Goal: Information Seeking & Learning: Learn about a topic

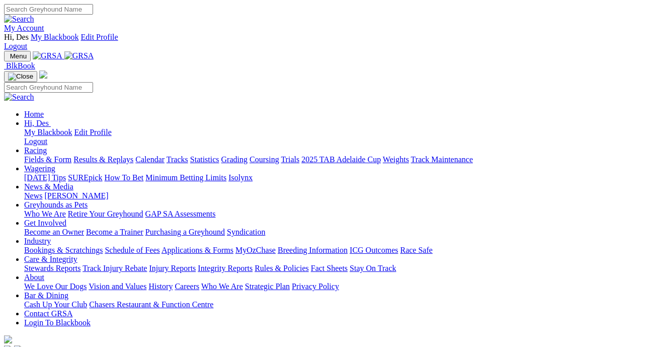
scroll to position [3, 0]
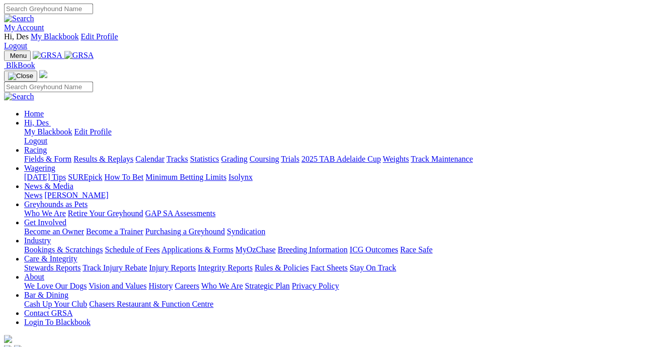
scroll to position [2, 0]
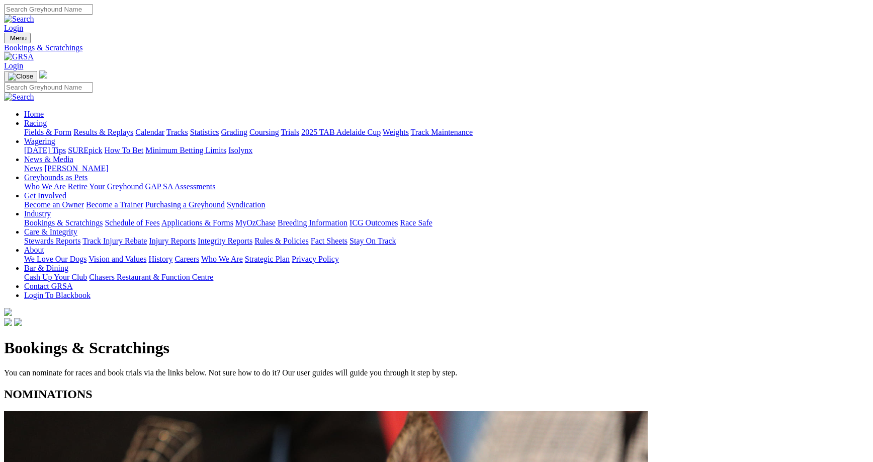
click at [133, 128] on link "Results & Replays" at bounding box center [103, 132] width 60 height 9
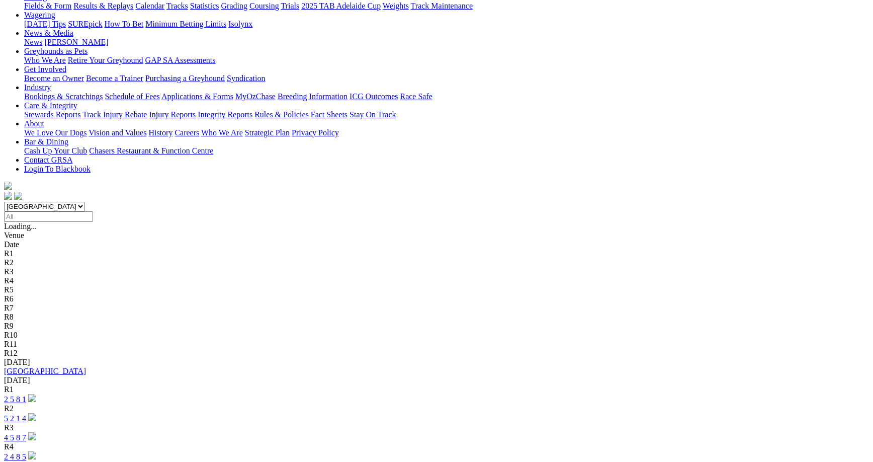
scroll to position [126, 0]
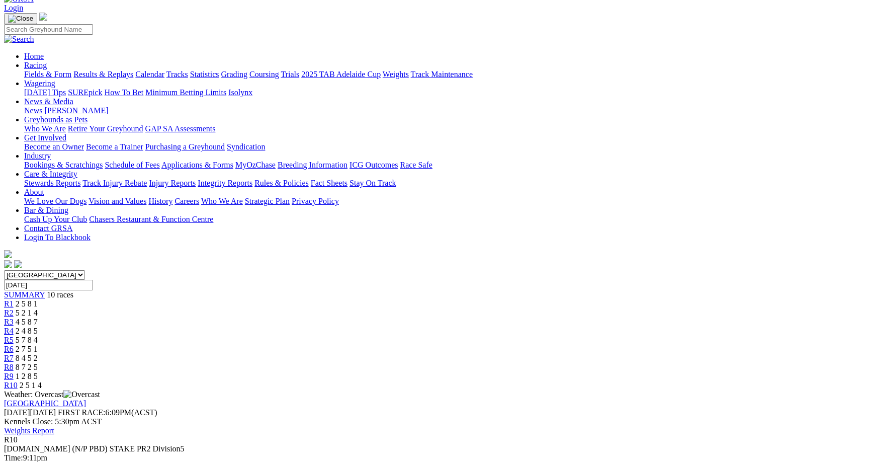
scroll to position [62, 0]
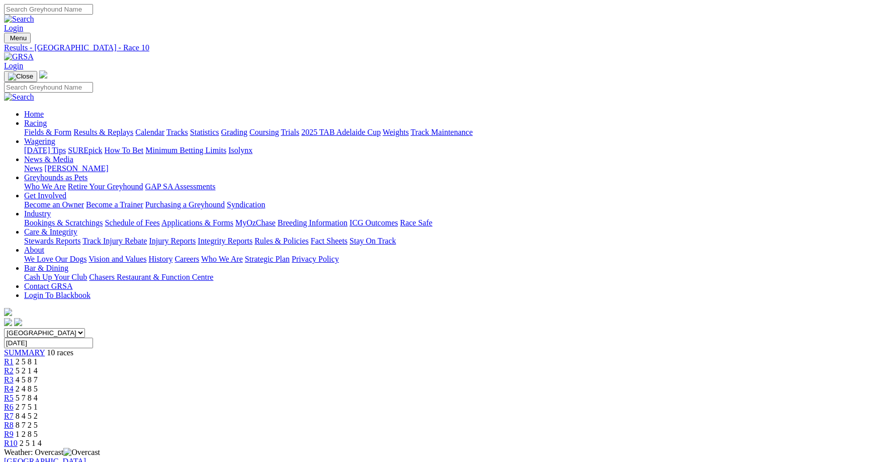
click at [133, 128] on link "Results & Replays" at bounding box center [103, 132] width 60 height 9
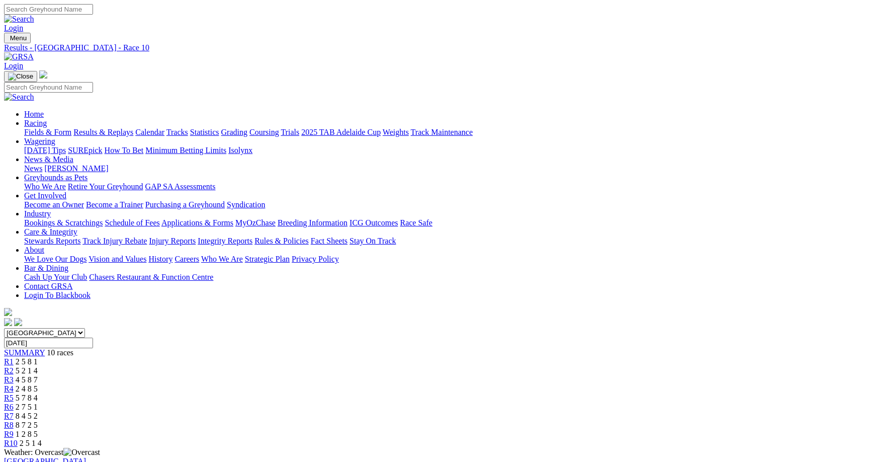
drag, startPoint x: 508, startPoint y: 155, endPoint x: 496, endPoint y: 161, distance: 13.1
click at [14, 403] on link "R6" at bounding box center [9, 407] width 10 height 9
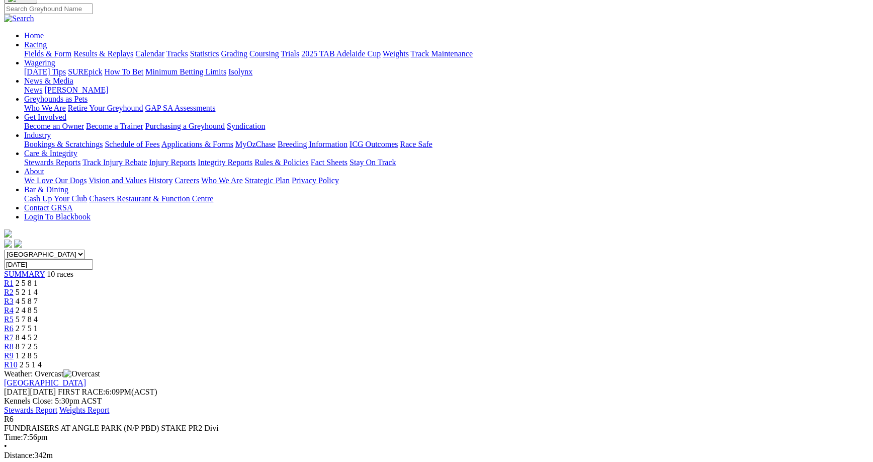
click at [38, 333] on span "8 4 5 2" at bounding box center [27, 337] width 22 height 9
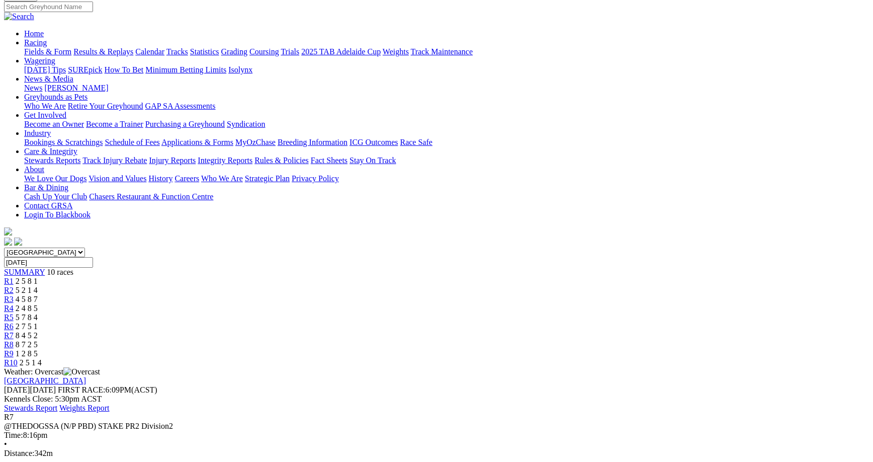
click at [604, 340] on div "R8 8 7 2 5" at bounding box center [436, 344] width 865 height 9
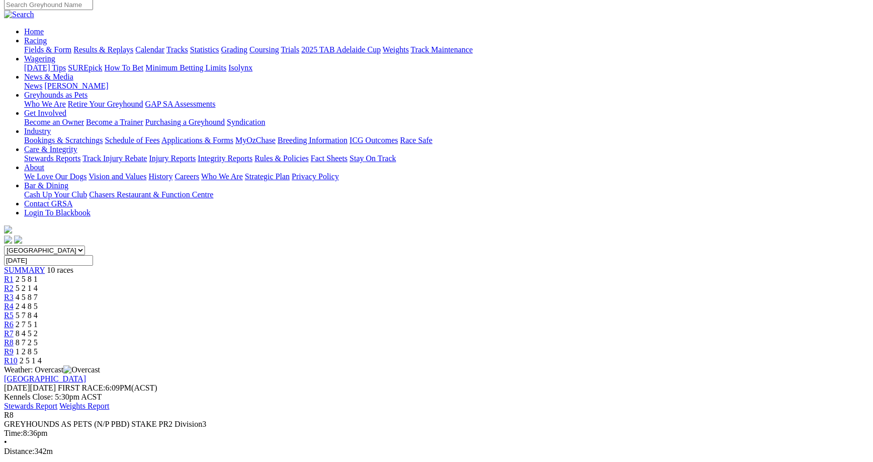
scroll to position [77, 0]
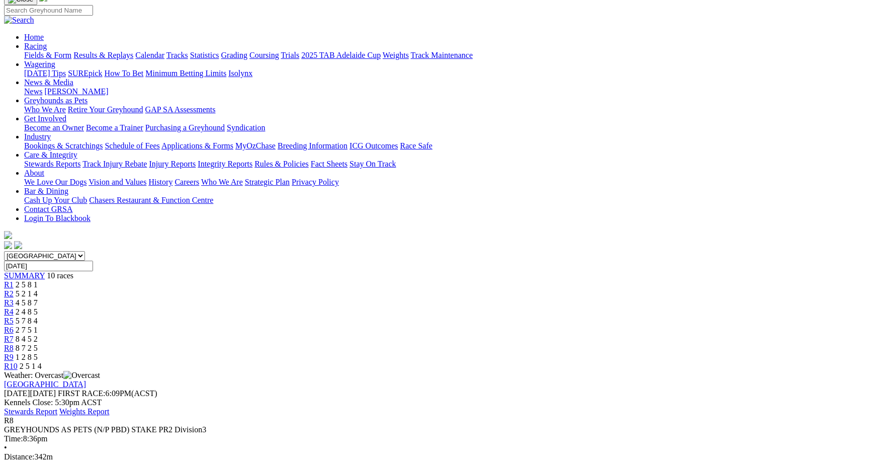
click at [674, 353] on div "R9 1 2 8 5" at bounding box center [436, 357] width 865 height 9
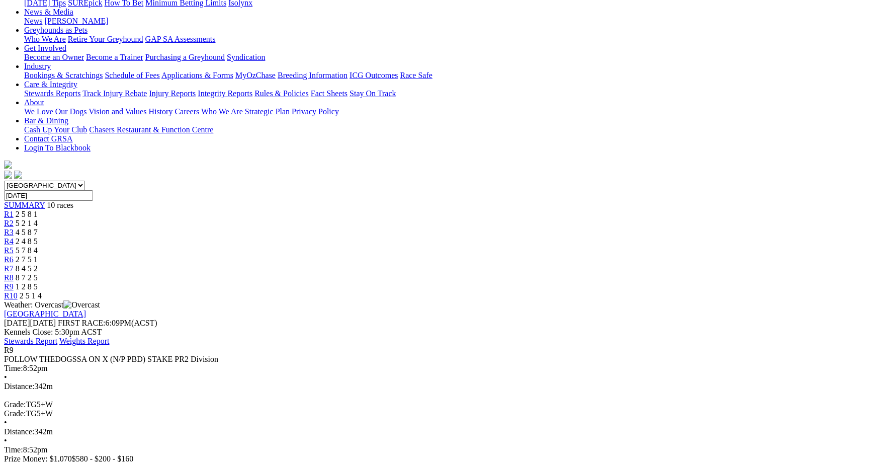
scroll to position [148, 0]
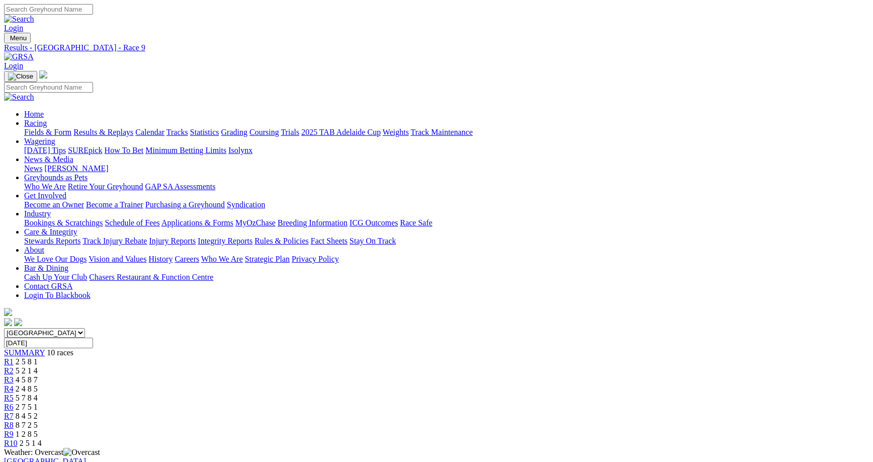
scroll to position [2, 0]
click at [133, 126] on link "Results & Replays" at bounding box center [103, 130] width 60 height 9
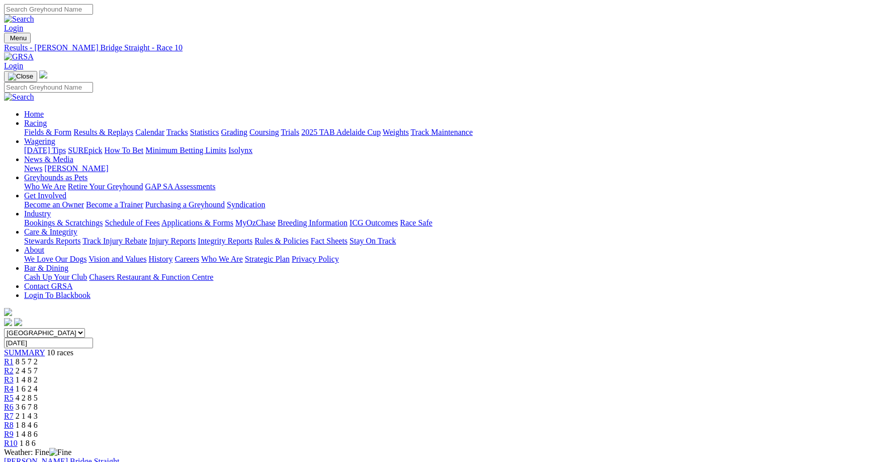
click at [71, 128] on link "Fields & Form" at bounding box center [47, 132] width 47 height 9
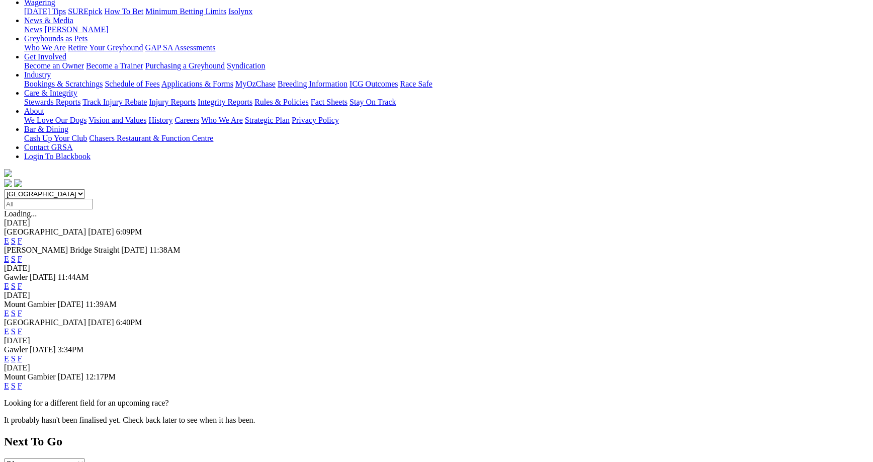
scroll to position [220, 0]
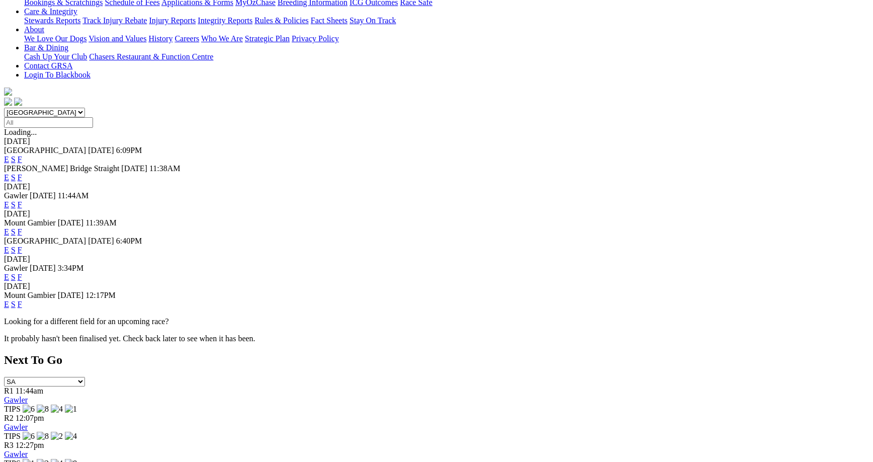
click at [22, 273] on link "F" at bounding box center [20, 277] width 5 height 9
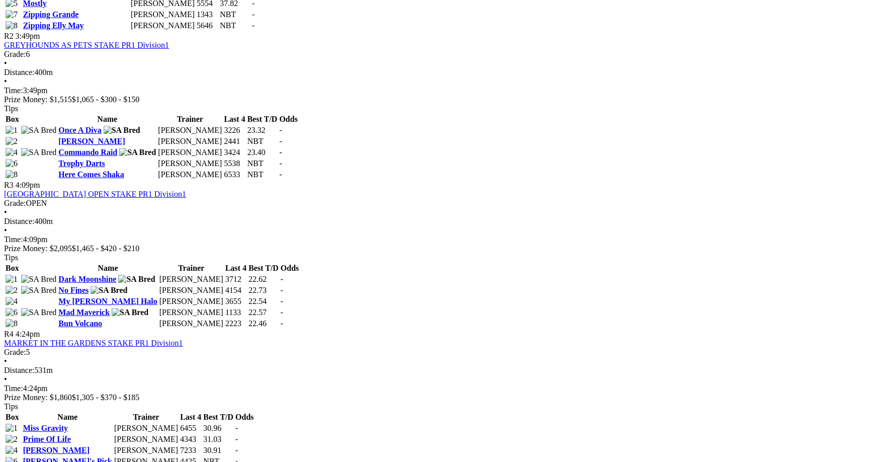
scroll to position [635, 0]
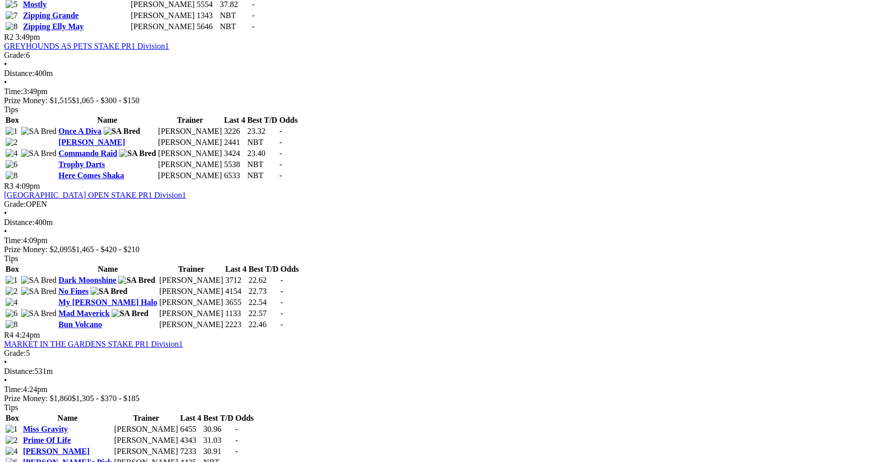
scroll to position [633, 0]
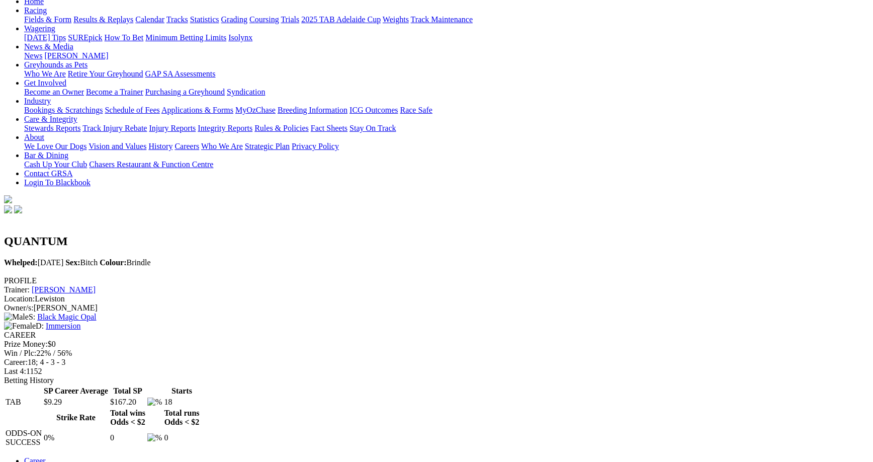
scroll to position [116, 0]
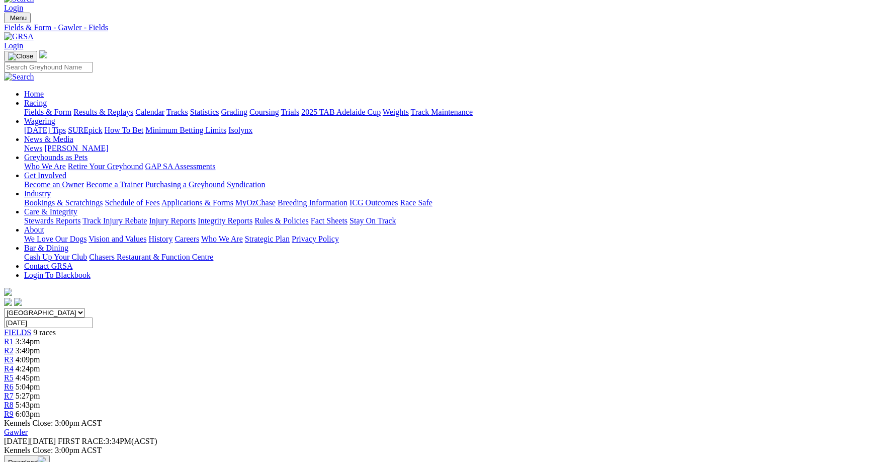
scroll to position [21, 0]
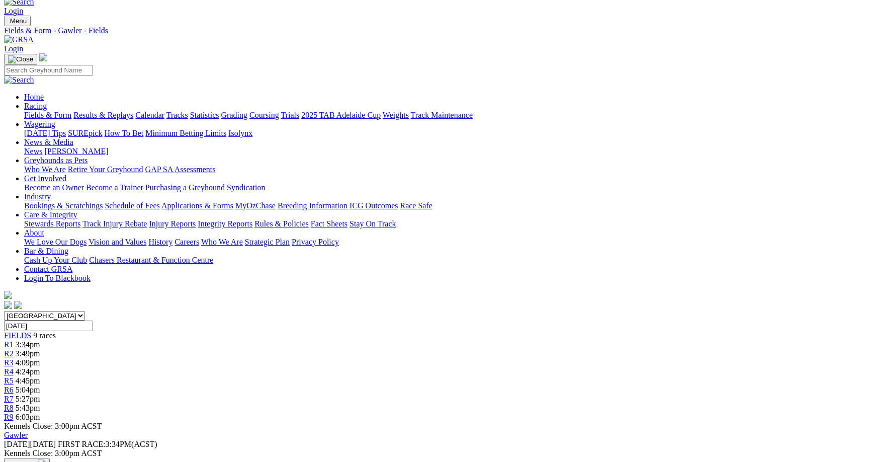
click at [71, 111] on link "Fields & Form" at bounding box center [47, 115] width 47 height 9
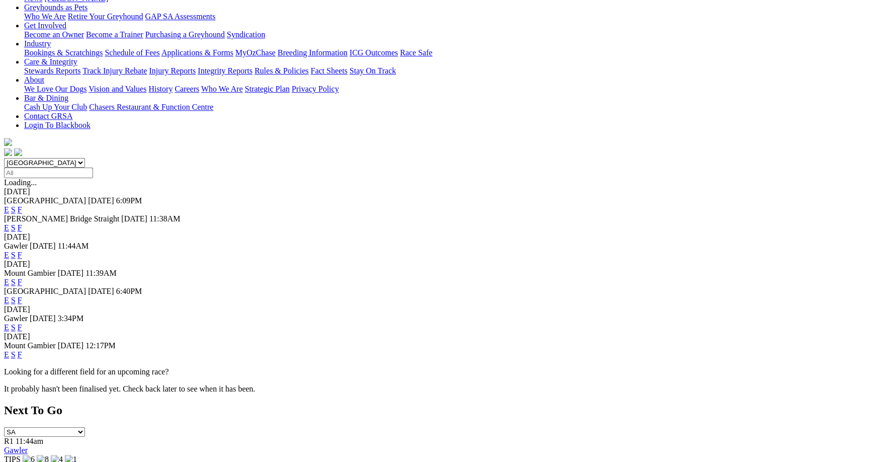
scroll to position [226, 0]
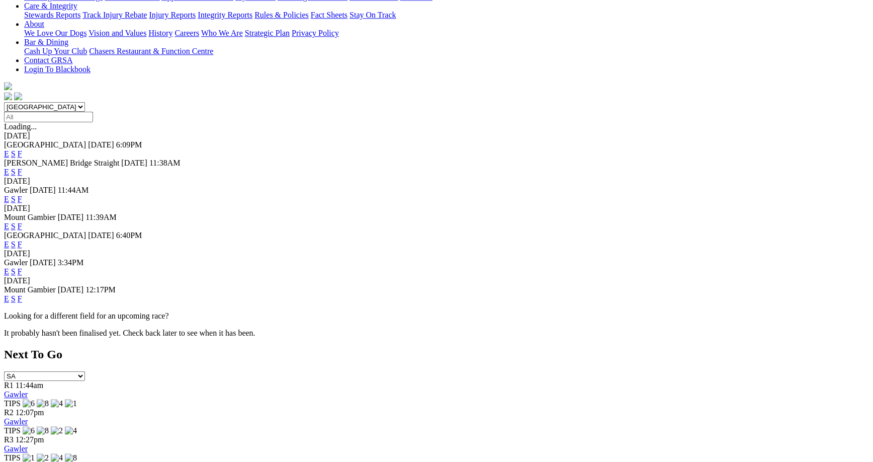
click at [9, 267] on link "E" at bounding box center [6, 271] width 5 height 9
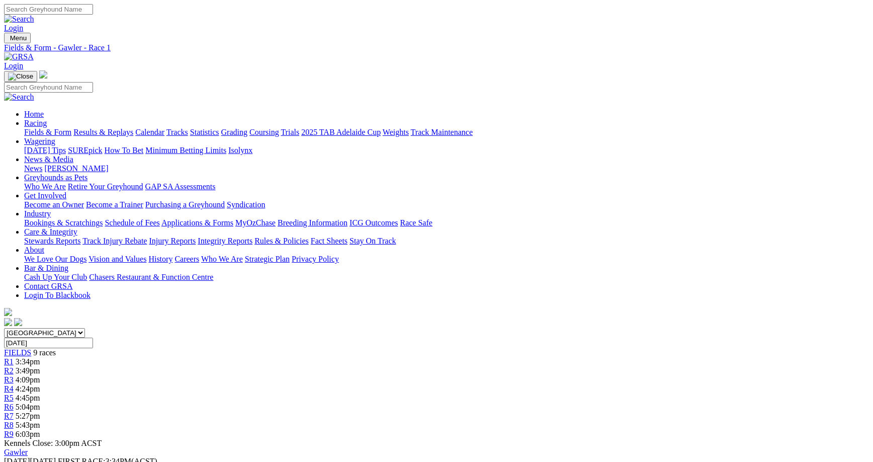
click at [40, 403] on span "5:04pm" at bounding box center [28, 407] width 25 height 9
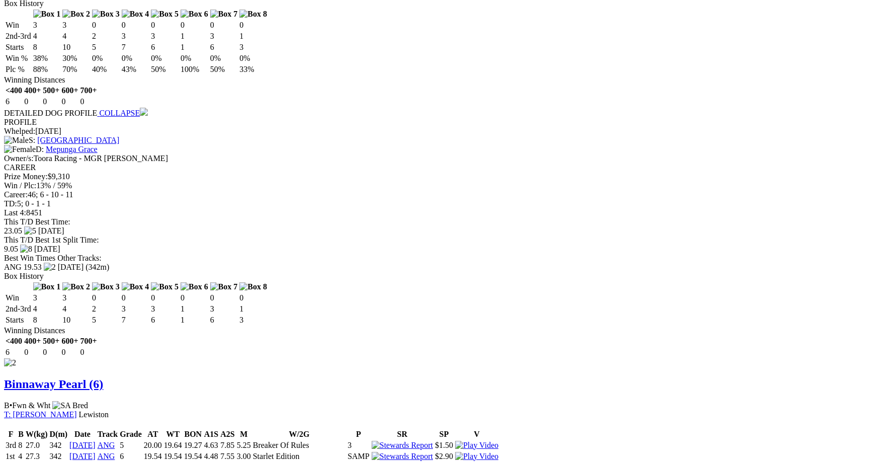
scroll to position [862, 0]
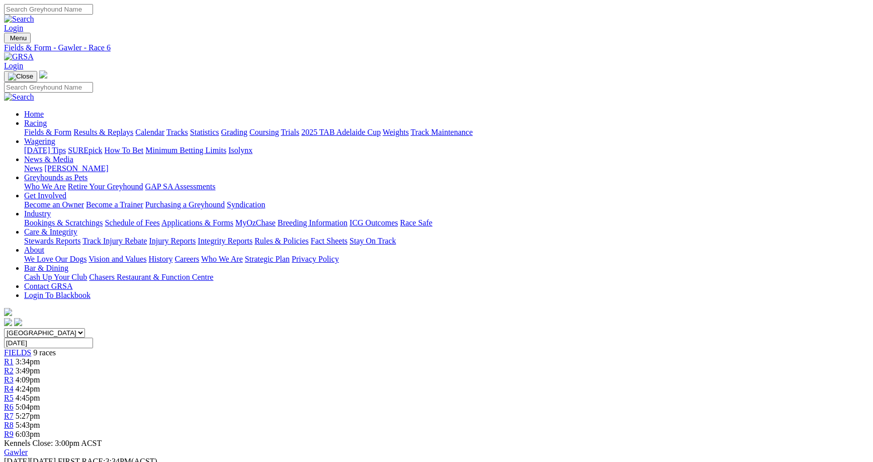
click at [215, 357] on div "R1 3:34pm" at bounding box center [436, 361] width 865 height 9
click at [14, 366] on link "R2" at bounding box center [9, 370] width 10 height 9
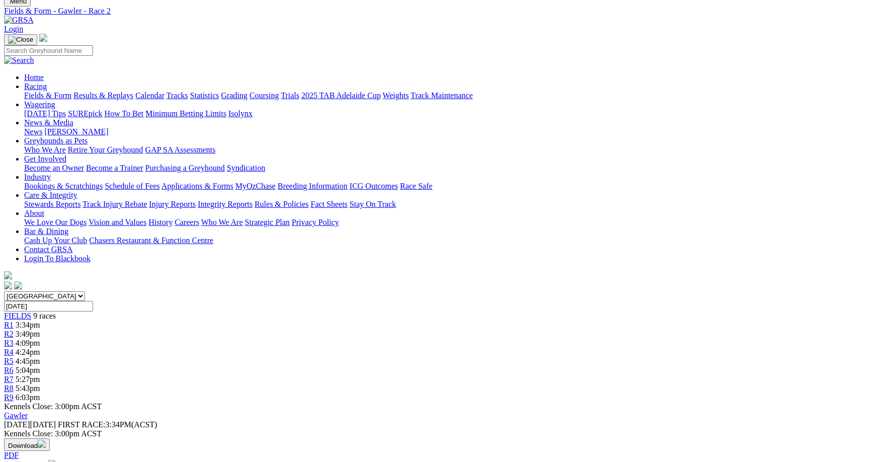
scroll to position [30, 0]
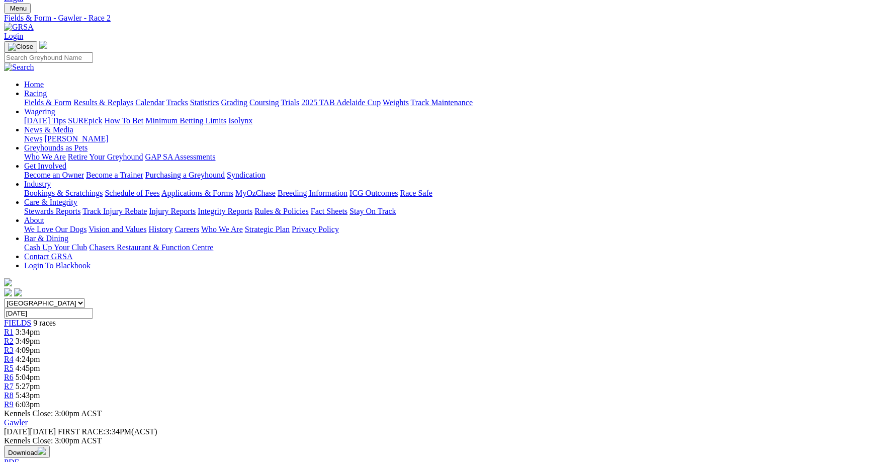
click at [68, 98] on link "Fields & Form" at bounding box center [47, 102] width 47 height 9
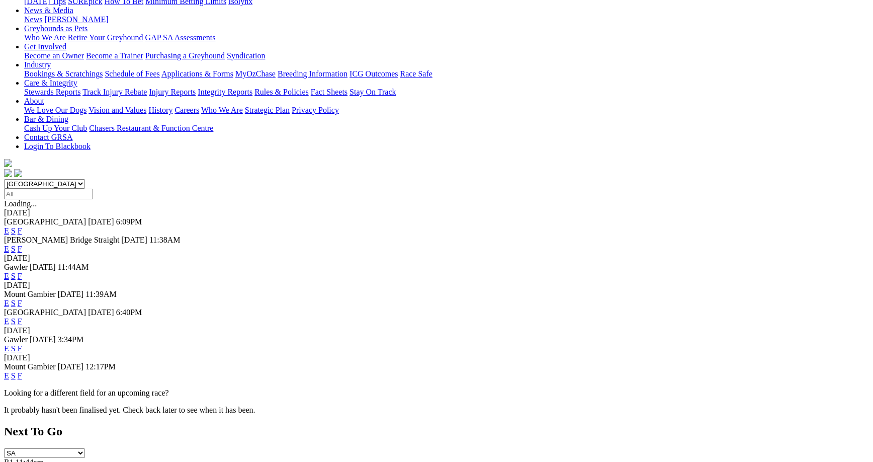
scroll to position [158, 0]
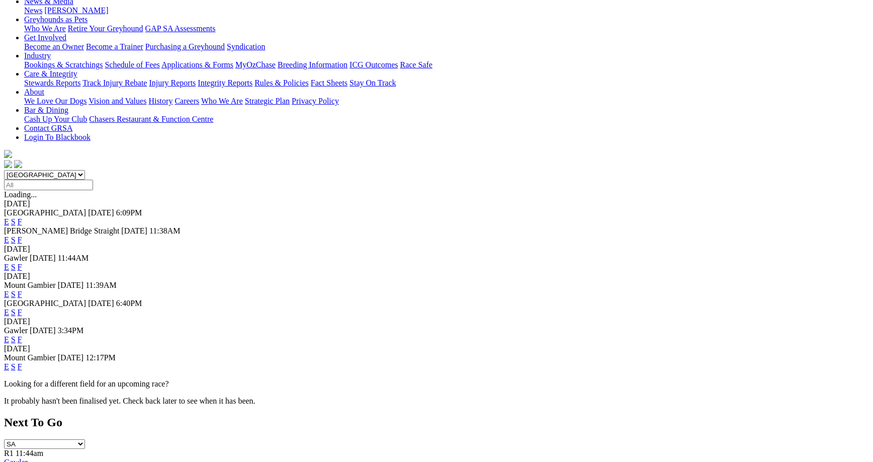
click at [22, 335] on link "F" at bounding box center [20, 339] width 5 height 9
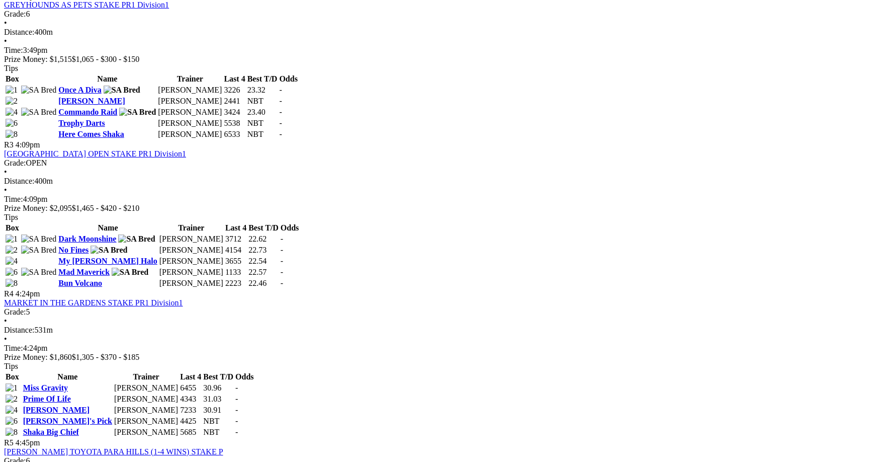
scroll to position [680, 0]
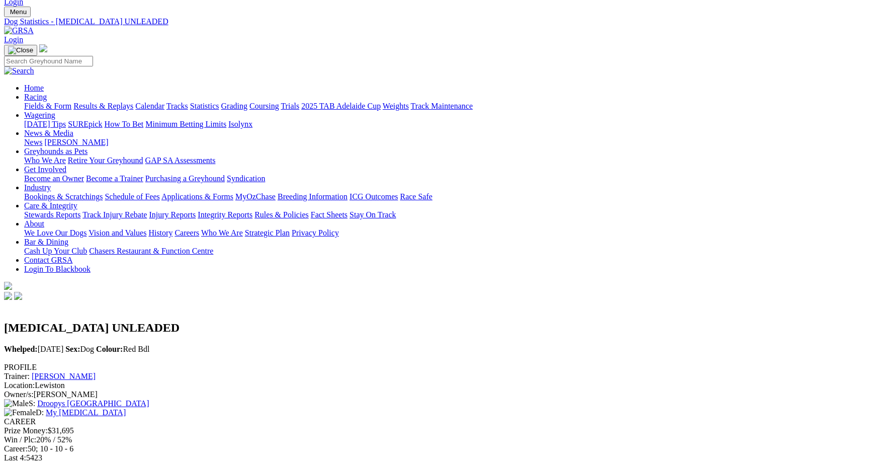
scroll to position [27, 0]
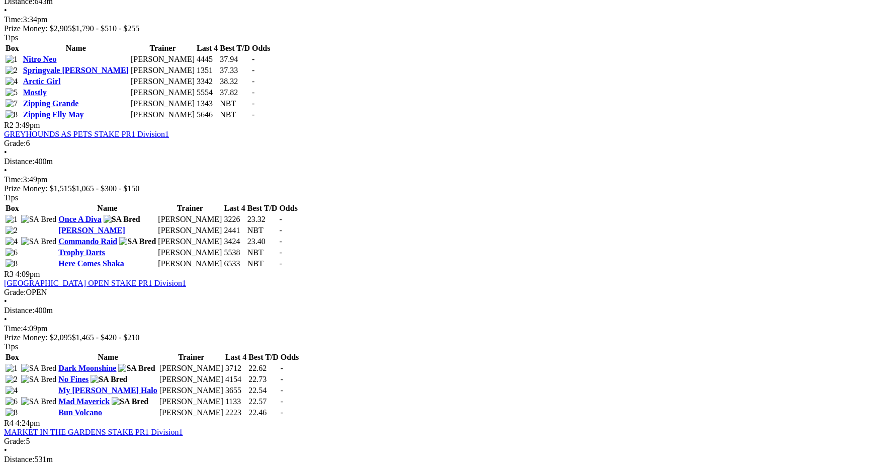
scroll to position [545, 0]
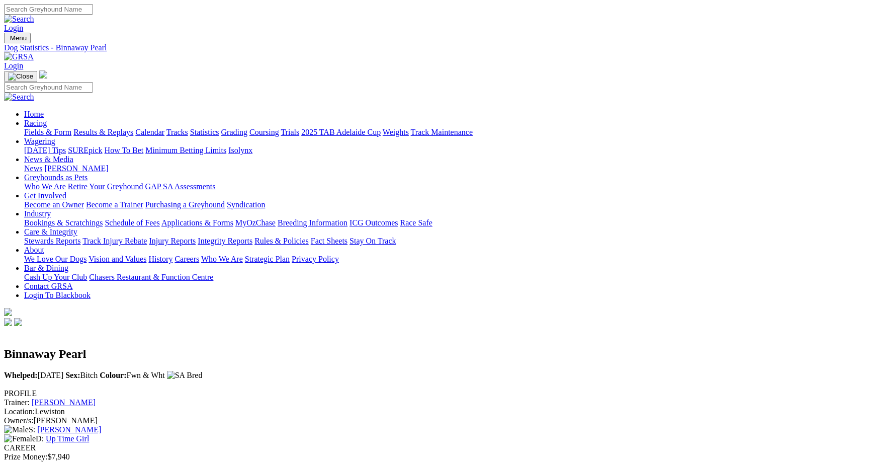
click at [71, 128] on link "Fields & Form" at bounding box center [47, 132] width 47 height 9
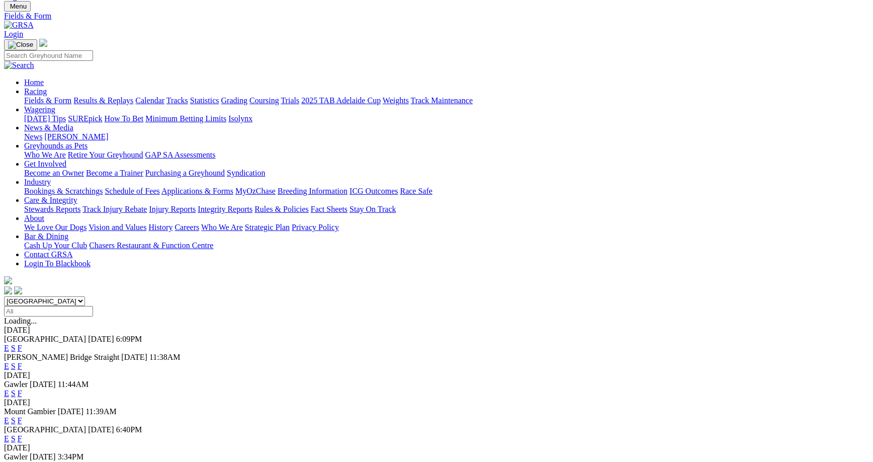
scroll to position [81, 0]
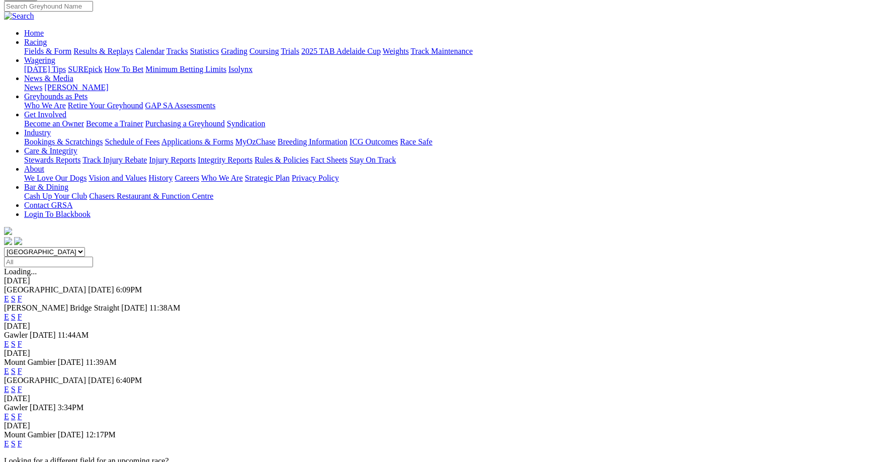
click at [22, 412] on link "F" at bounding box center [20, 416] width 5 height 9
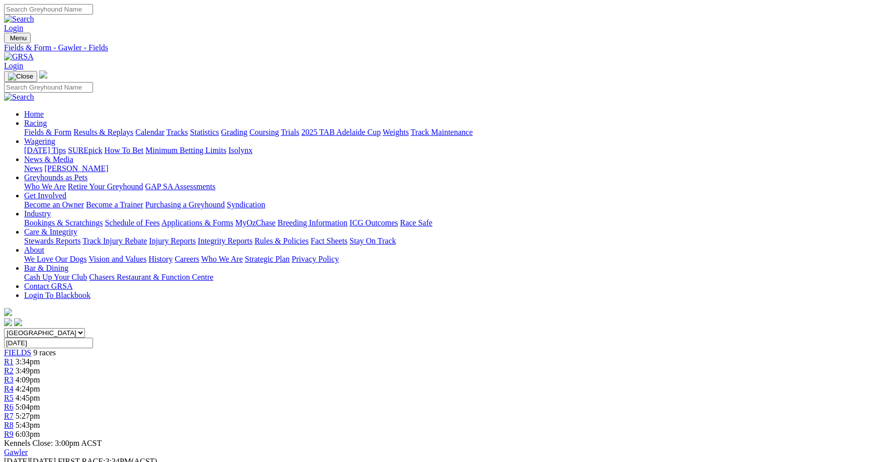
click at [71, 128] on link "Fields & Form" at bounding box center [47, 132] width 47 height 9
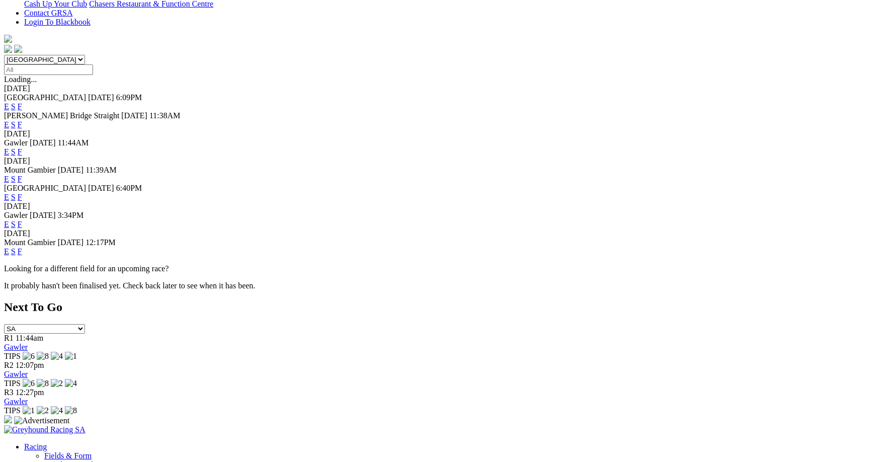
scroll to position [289, 0]
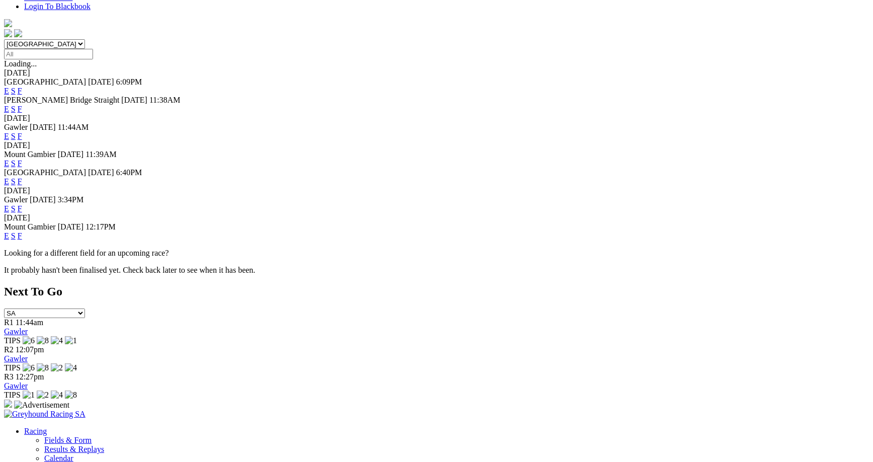
click at [9, 204] on link "E" at bounding box center [6, 208] width 5 height 9
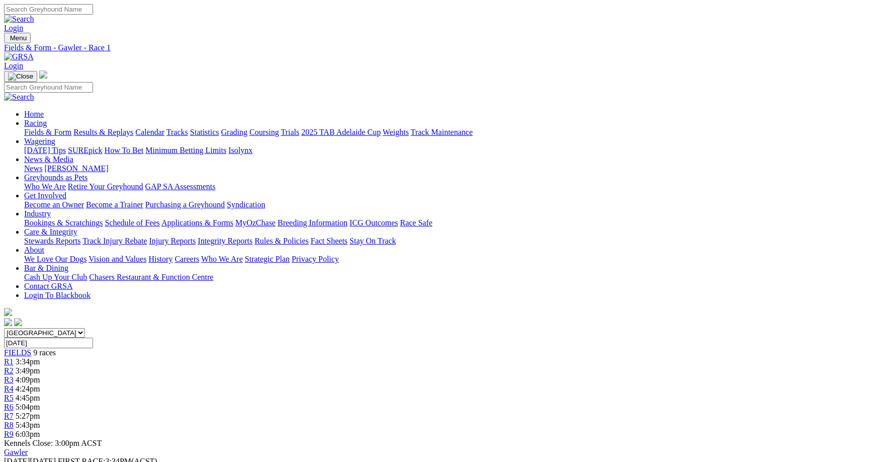
click at [265, 366] on div "R2 3:49pm" at bounding box center [436, 370] width 865 height 9
click at [14, 403] on span "R6" at bounding box center [9, 407] width 10 height 9
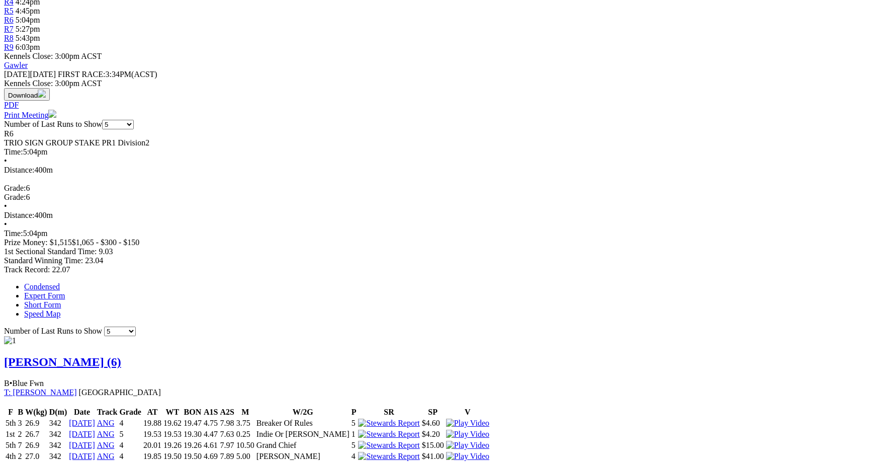
scroll to position [387, 0]
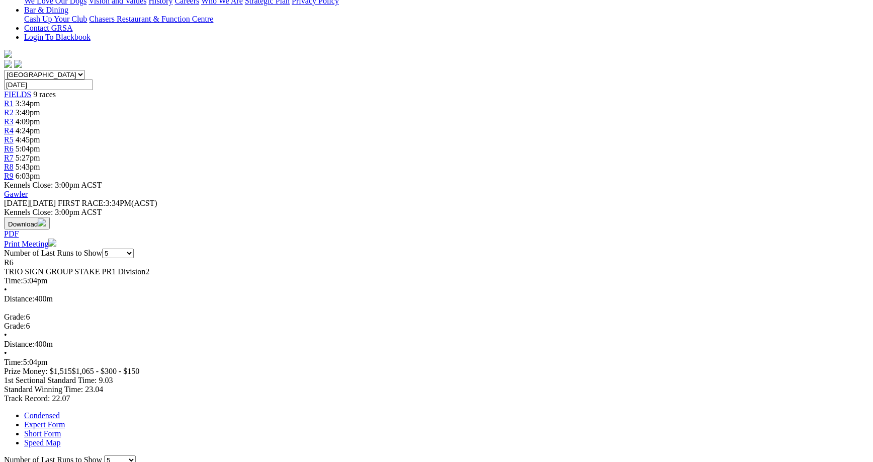
scroll to position [0, 0]
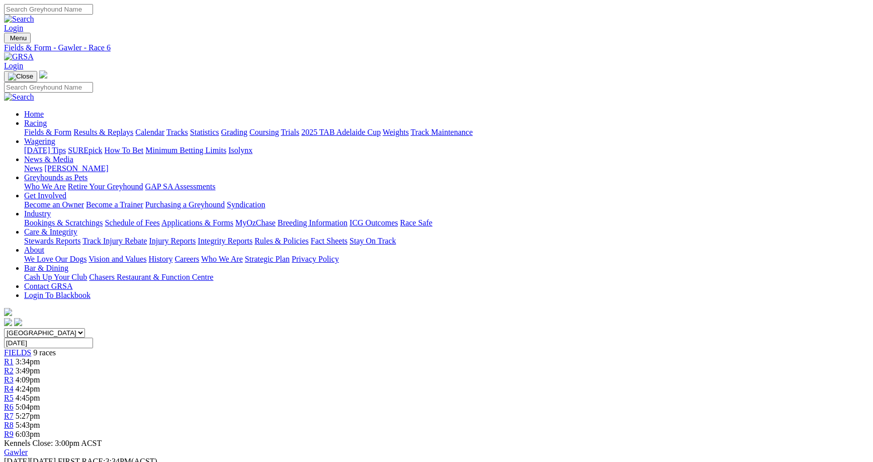
click at [253, 236] on link "Integrity Reports" at bounding box center [225, 240] width 55 height 9
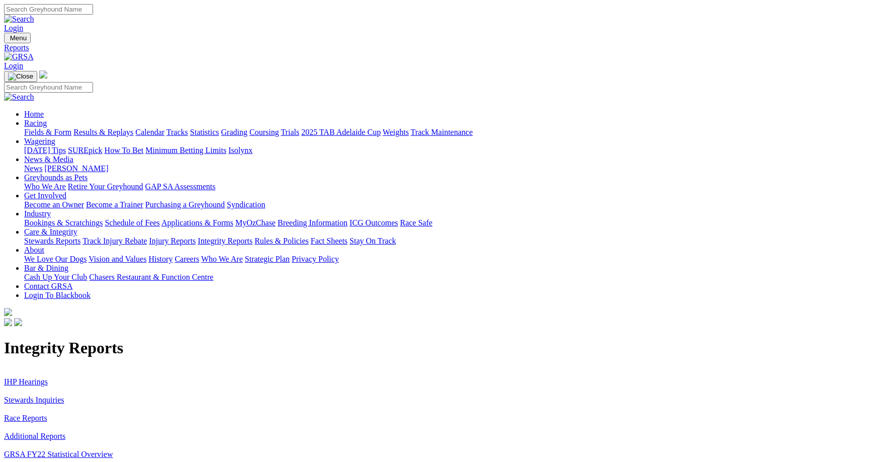
click at [64, 395] on link "Stewards Inquiries" at bounding box center [34, 399] width 60 height 9
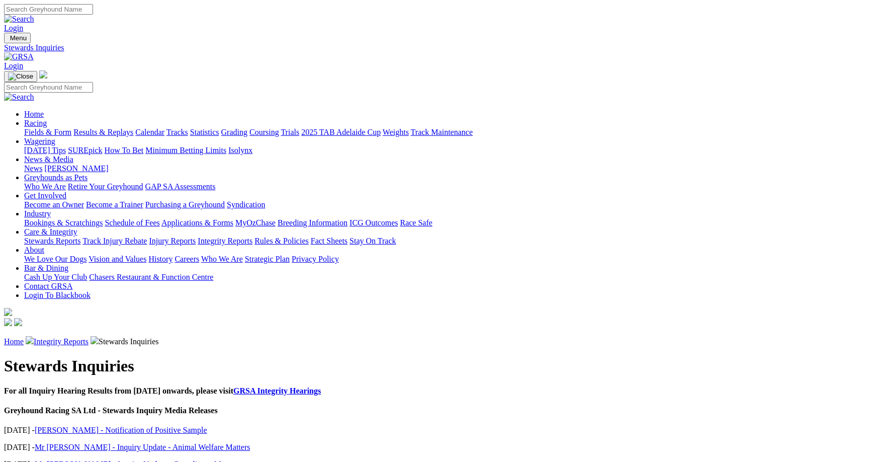
click at [81, 236] on link "Stewards Reports" at bounding box center [52, 240] width 56 height 9
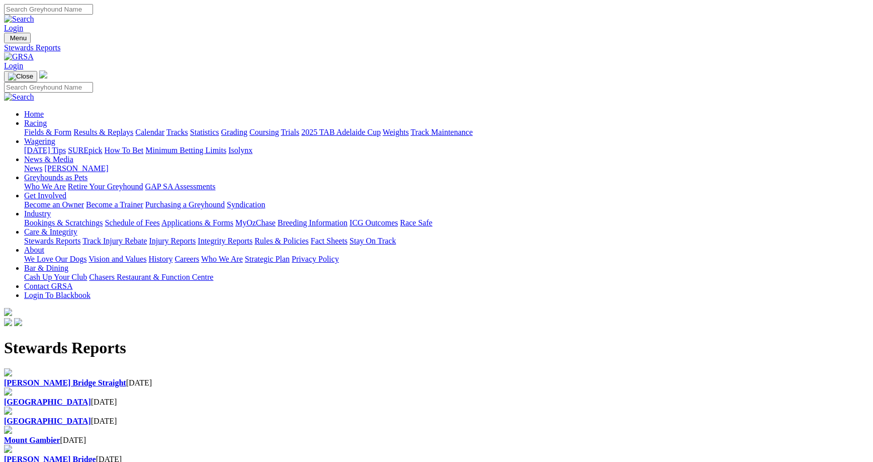
click at [288, 397] on div "Angle Park [DATE]" at bounding box center [436, 401] width 865 height 9
